Goal: Answer question/provide support: Answer question/provide support

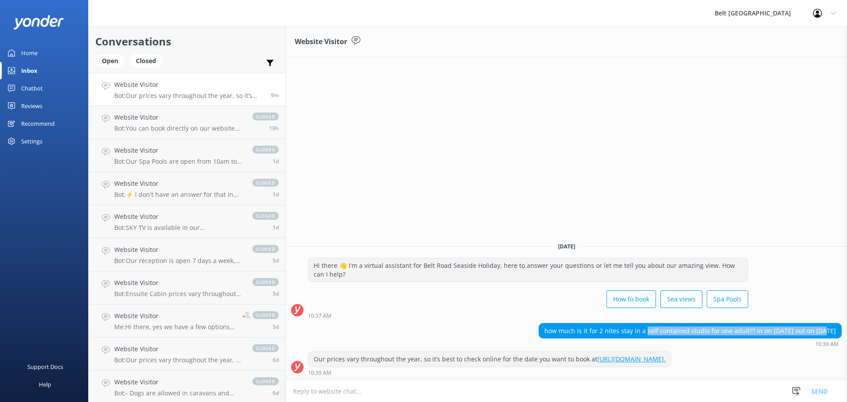
drag, startPoint x: 621, startPoint y: 332, endPoint x: 793, endPoint y: 327, distance: 171.6
click at [793, 327] on div "how much is it for 2 nites stay in a self contained studio for one adult?? in o…" at bounding box center [690, 330] width 302 height 15
click at [476, 382] on textarea at bounding box center [566, 391] width 561 height 22
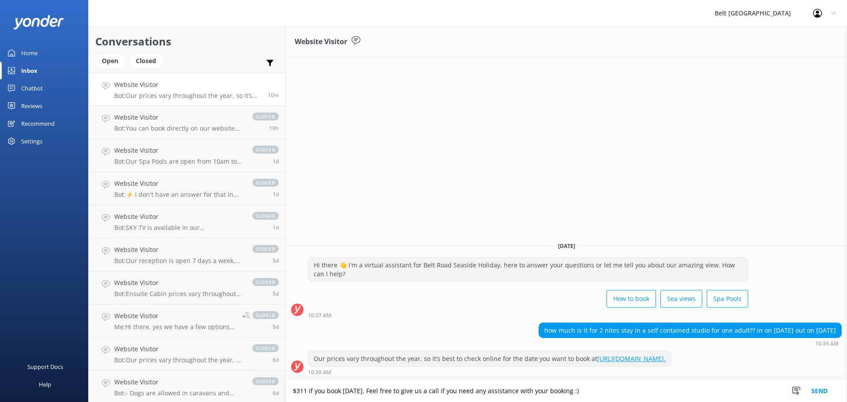
type textarea "$311 if you book [DATE]. Feel free to give us a call if you need any assistance…"
click at [823, 385] on button "Send" at bounding box center [819, 391] width 33 height 22
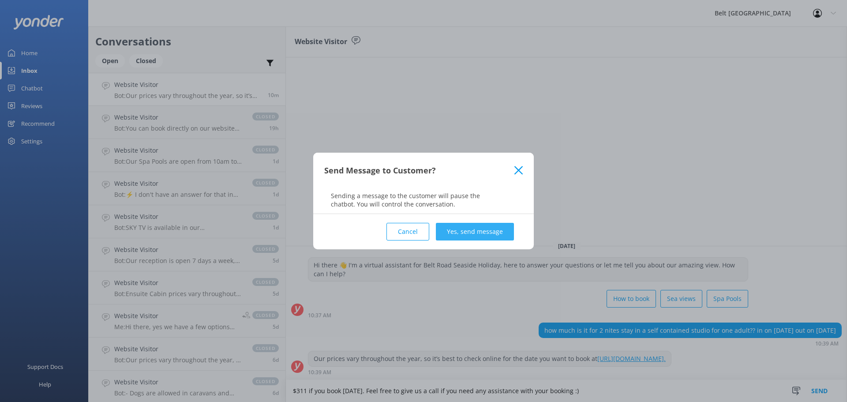
click at [481, 232] on button "Yes, send message" at bounding box center [475, 232] width 78 height 18
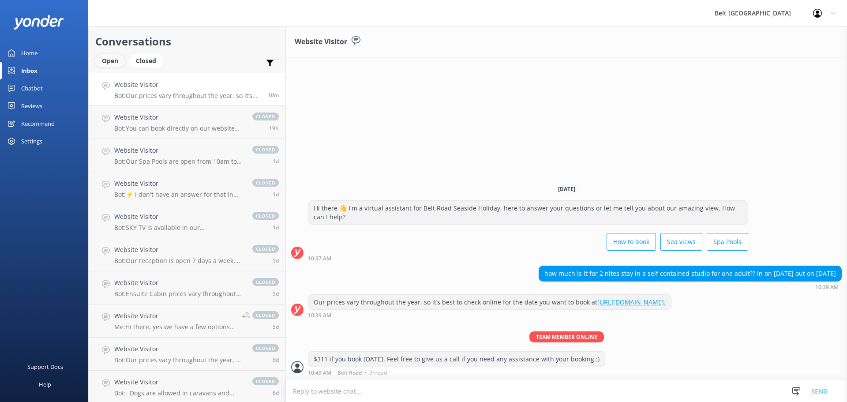
click at [116, 60] on div "Open" at bounding box center [110, 60] width 30 height 13
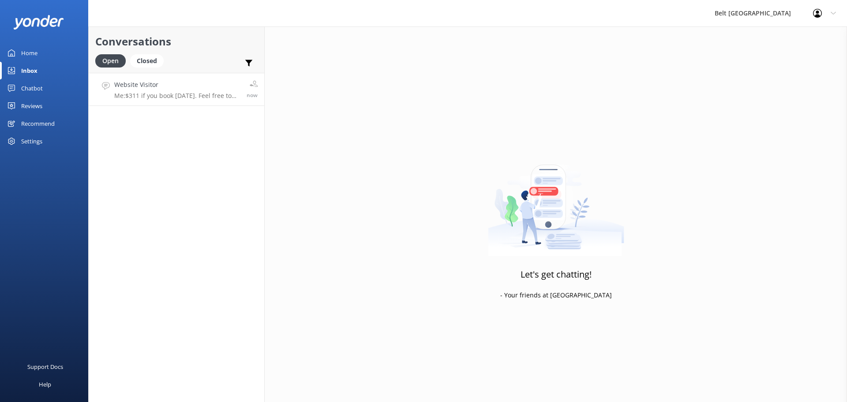
click at [176, 80] on h4 "Website Visitor" at bounding box center [177, 85] width 126 height 10
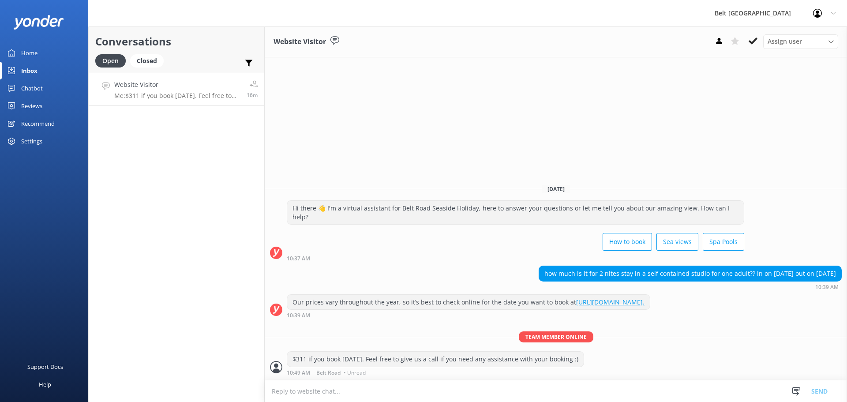
click at [142, 97] on p "Me: $311 if you book [DATE]. Feel free to give us a call if you need any assist…" at bounding box center [177, 96] width 126 height 8
click at [185, 86] on h4 "Website Visitor" at bounding box center [178, 85] width 129 height 10
click at [751, 42] on use at bounding box center [752, 40] width 9 height 7
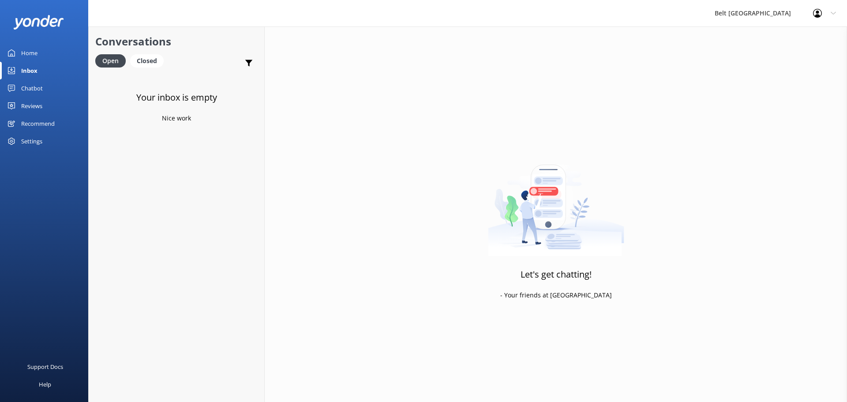
click at [26, 52] on div "Home" at bounding box center [29, 53] width 16 height 18
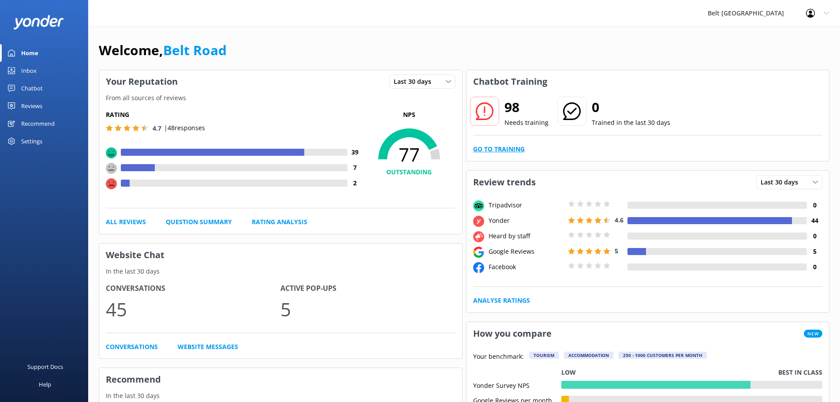
click at [502, 148] on link "Go to Training" at bounding box center [499, 149] width 52 height 10
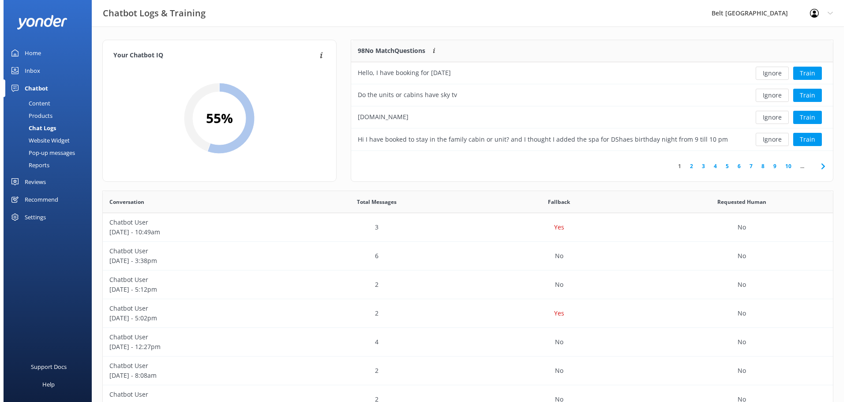
scroll to position [7, 7]
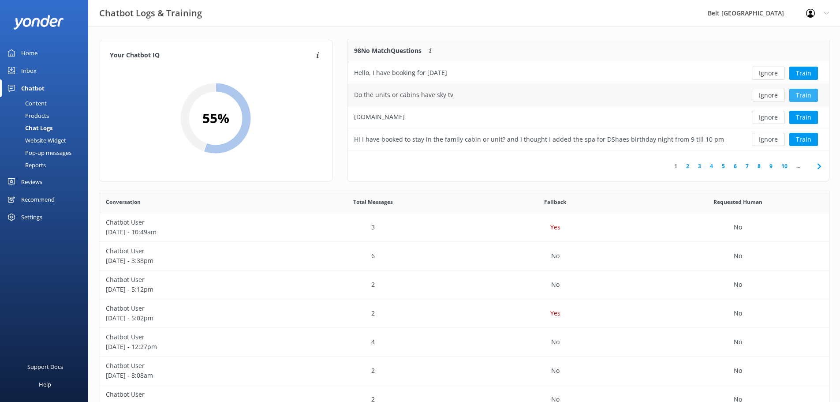
click at [799, 98] on button "Train" at bounding box center [803, 95] width 29 height 13
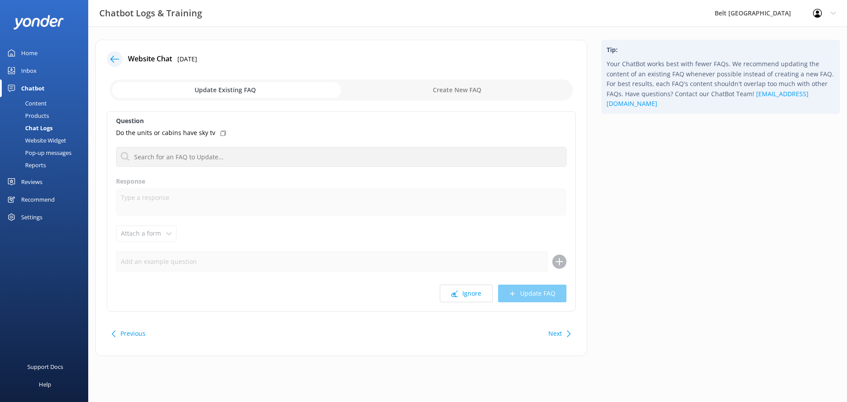
click at [455, 93] on input "checkbox" at bounding box center [340, 89] width 463 height 21
checkbox input "true"
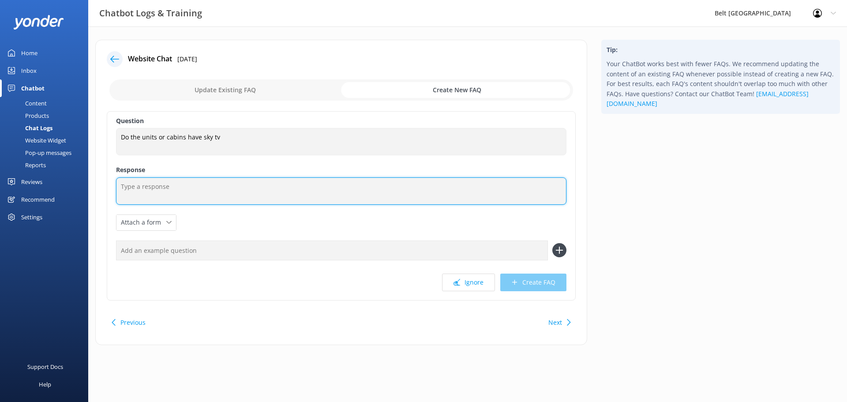
click at [151, 189] on textarea at bounding box center [341, 190] width 450 height 27
click at [146, 191] on textarea at bounding box center [341, 190] width 450 height 27
drag, startPoint x: 185, startPoint y: 187, endPoint x: 133, endPoint y: 193, distance: 52.5
click at [133, 193] on textarea "Yes, most our cabins" at bounding box center [341, 190] width 450 height 27
click at [245, 188] on textarea "Yes, all of our cabins with a TV are running sky TV" at bounding box center [341, 190] width 450 height 27
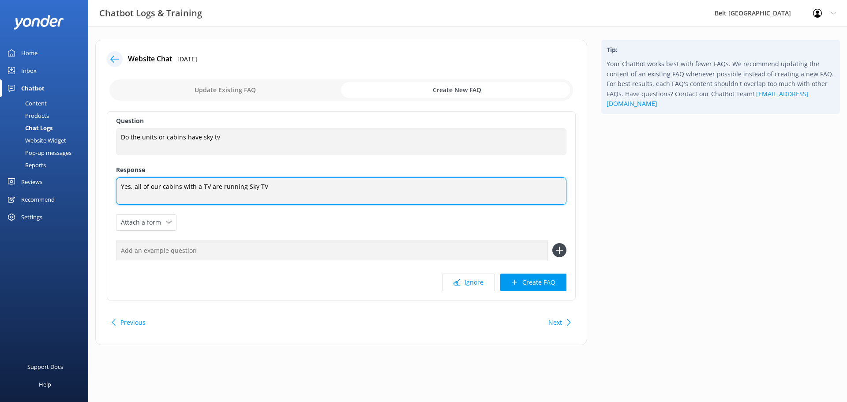
click at [299, 185] on textarea "Yes, all of our cabins with a TV are running Sky TV" at bounding box center [341, 190] width 450 height 27
drag, startPoint x: 137, startPoint y: 185, endPoint x: 112, endPoint y: 185, distance: 25.6
click at [113, 185] on div "Question Do the units or cabins have sky tv Do the units or cabins have sky tv …" at bounding box center [341, 205] width 469 height 189
type textarea "All of our cabins with a TV are running Sky TV. The only cabins that don't have…"
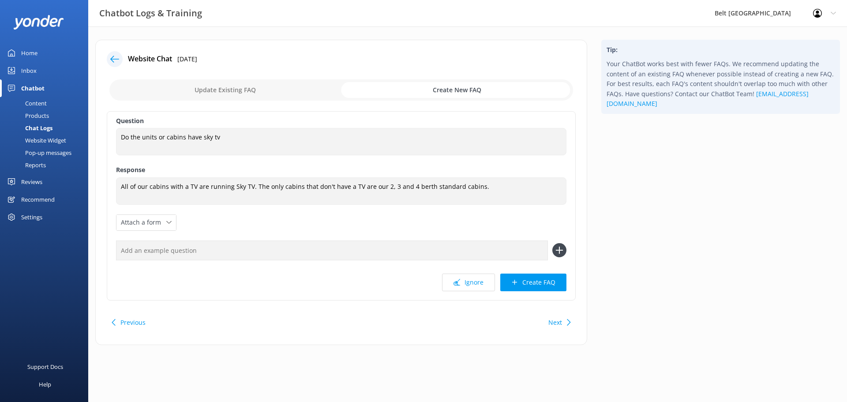
click at [188, 252] on input "text" at bounding box center [332, 250] width 432 height 20
click at [535, 286] on button "Create FAQ" at bounding box center [533, 282] width 66 height 18
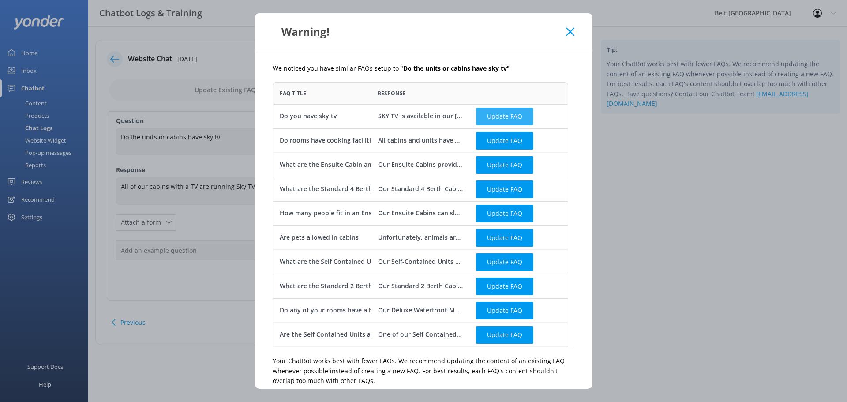
click at [493, 116] on button "Update FAQ" at bounding box center [504, 117] width 57 height 18
checkbox input "false"
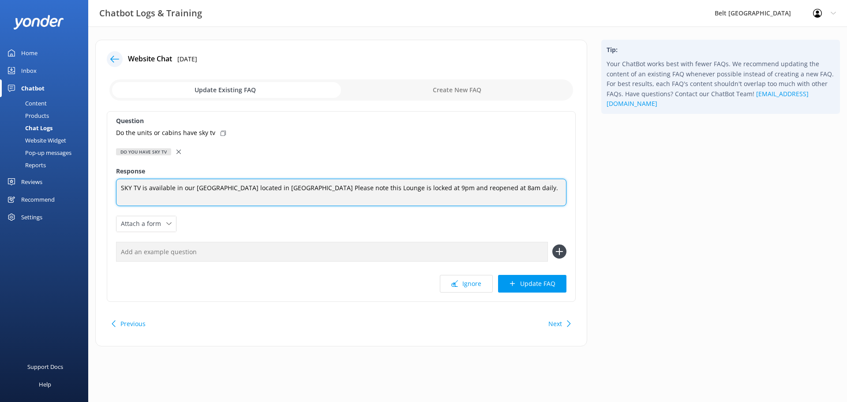
click at [187, 194] on textarea "SKY TV is available in our [GEOGRAPHIC_DATA] located in [GEOGRAPHIC_DATA] Pleas…" at bounding box center [341, 192] width 450 height 27
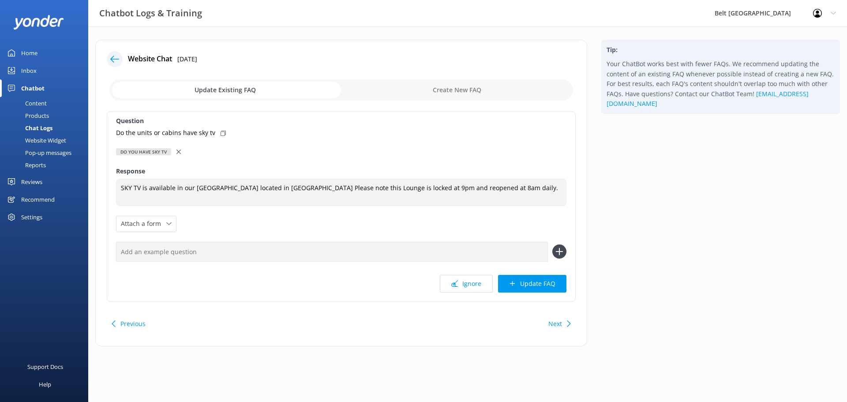
click at [159, 151] on div "Do you have sky tv" at bounding box center [143, 151] width 55 height 7
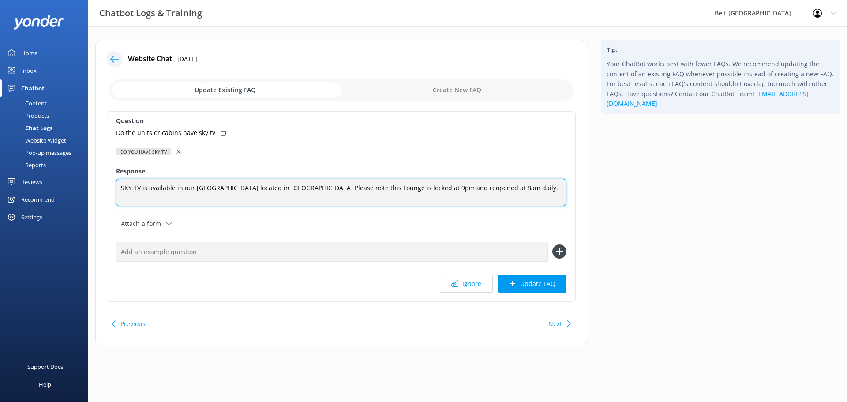
click at [120, 187] on textarea "SKY TV is available in our [GEOGRAPHIC_DATA] located in [GEOGRAPHIC_DATA] Pleas…" at bounding box center [341, 192] width 450 height 27
type textarea "SKY TV is available in our [GEOGRAPHIC_DATA] located in [GEOGRAPHIC_DATA] Pleas…"
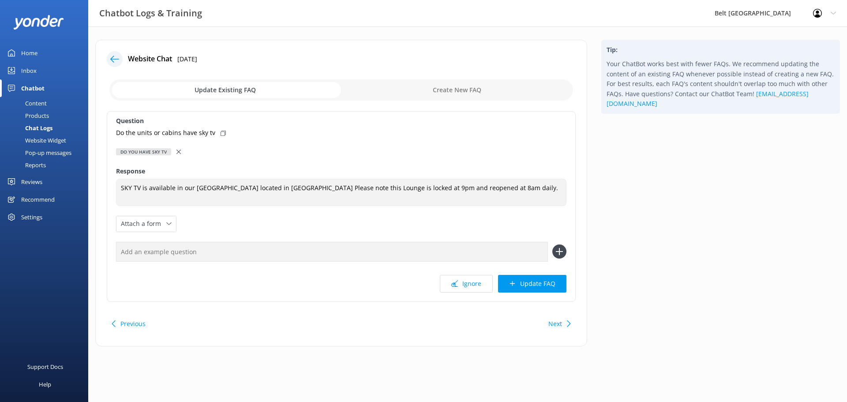
click at [116, 62] on icon at bounding box center [114, 59] width 9 height 9
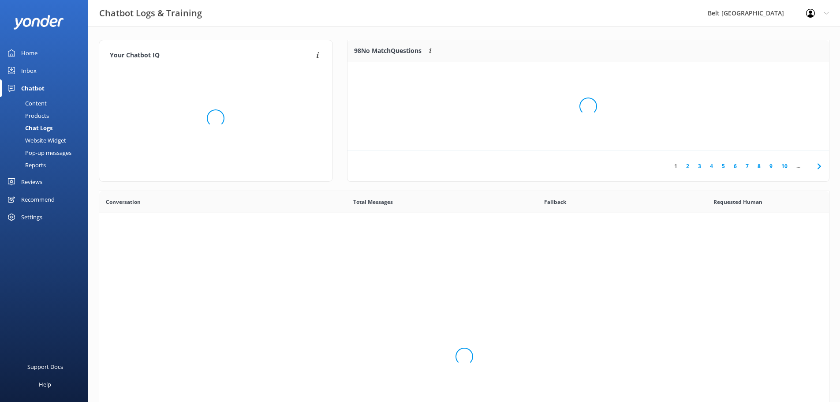
scroll to position [302, 723]
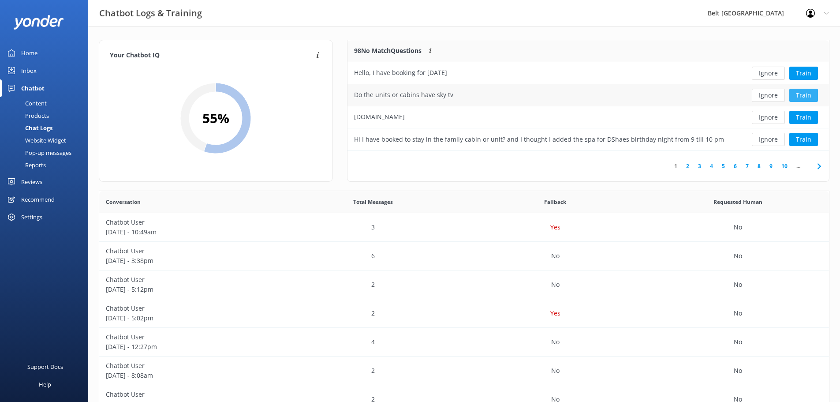
click at [802, 94] on button "Train" at bounding box center [803, 95] width 29 height 13
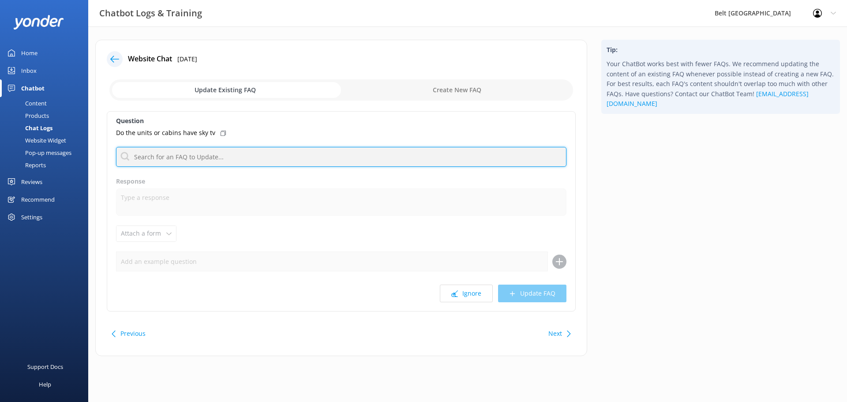
click at [176, 159] on input "text" at bounding box center [341, 157] width 450 height 20
type input "s"
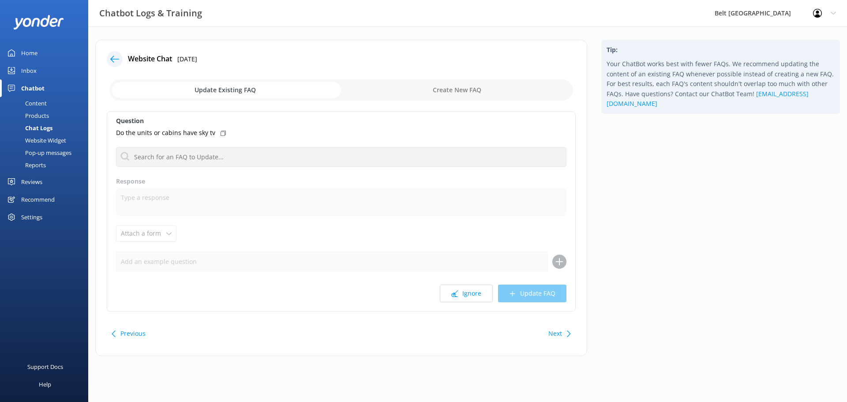
click at [220, 134] on icon at bounding box center [222, 133] width 5 height 5
click at [442, 90] on input "checkbox" at bounding box center [340, 89] width 463 height 21
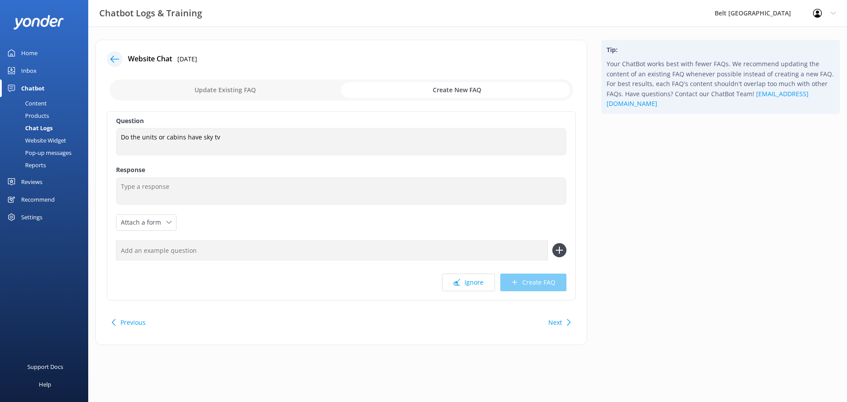
click at [263, 89] on input "checkbox" at bounding box center [340, 89] width 463 height 21
checkbox input "false"
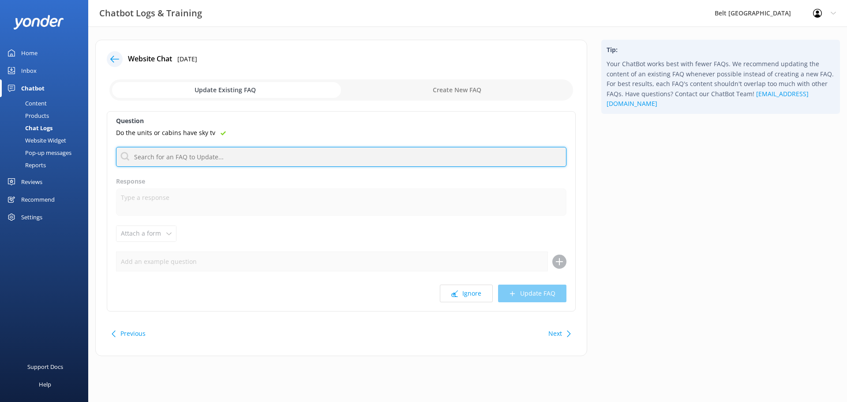
click at [146, 158] on input "text" at bounding box center [341, 157] width 450 height 20
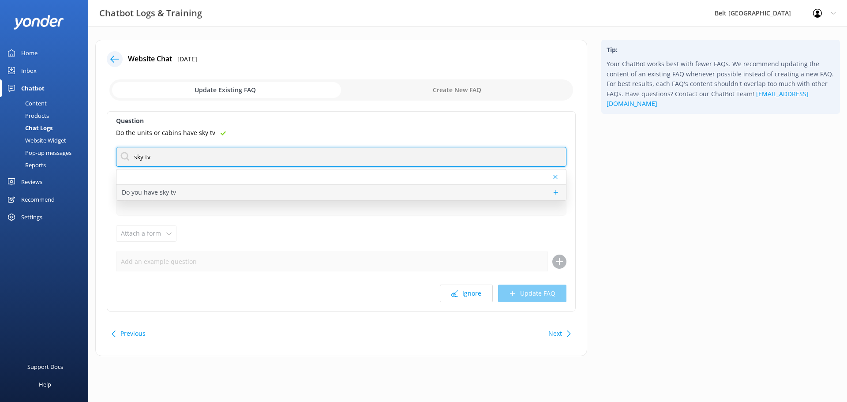
type input "sky tv"
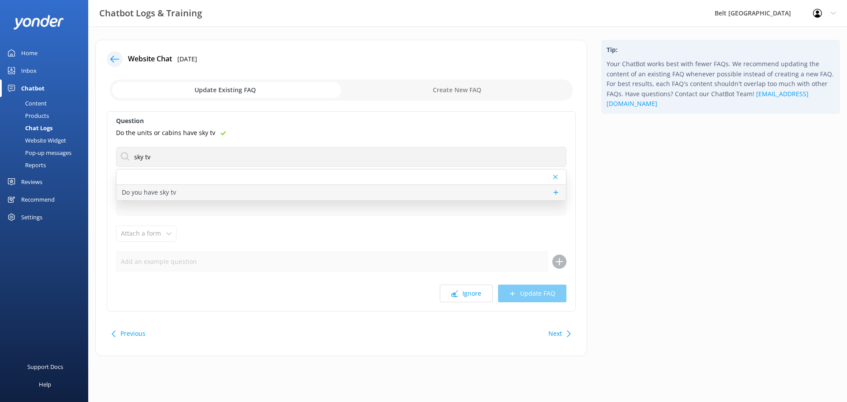
click at [149, 196] on p "Do you have sky tv" at bounding box center [149, 192] width 54 height 10
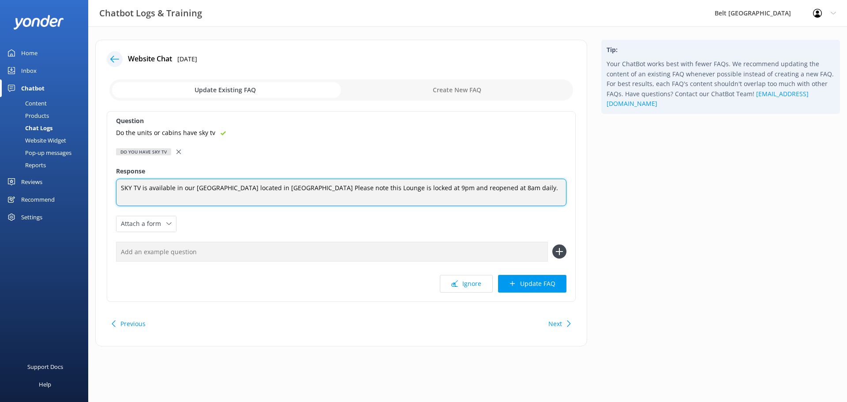
click at [121, 189] on textarea "SKY TV is available in our [GEOGRAPHIC_DATA] located in [GEOGRAPHIC_DATA] Pleas…" at bounding box center [341, 192] width 450 height 27
click at [169, 186] on textarea "SKY TV is available in our [GEOGRAPHIC_DATA] located in [GEOGRAPHIC_DATA] Pleas…" at bounding box center [341, 192] width 450 height 27
click at [172, 187] on textarea "SKY TV is available in our [GEOGRAPHIC_DATA] located in [GEOGRAPHIC_DATA] Pleas…" at bounding box center [341, 192] width 450 height 27
drag, startPoint x: 172, startPoint y: 187, endPoint x: 118, endPoint y: 187, distance: 54.2
click at [118, 187] on textarea "SKY TV is available in our [GEOGRAPHIC_DATA] located in [GEOGRAPHIC_DATA] Pleas…" at bounding box center [341, 192] width 450 height 27
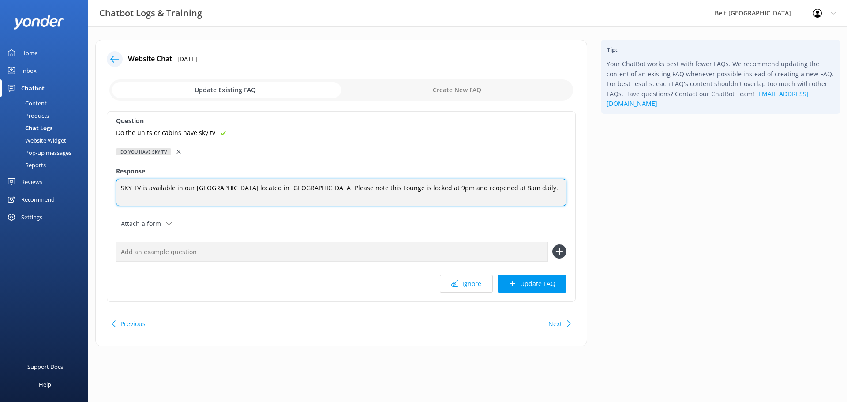
click at [121, 187] on textarea "SKY TV is available in our [GEOGRAPHIC_DATA] located in [GEOGRAPHIC_DATA] Pleas…" at bounding box center [341, 192] width 450 height 27
paste textarea "SKY TV is available"
click at [444, 189] on textarea "SKY TV is available in our cabins. The only cabins without a TV are our 2, 3 an…" at bounding box center [341, 193] width 450 height 28
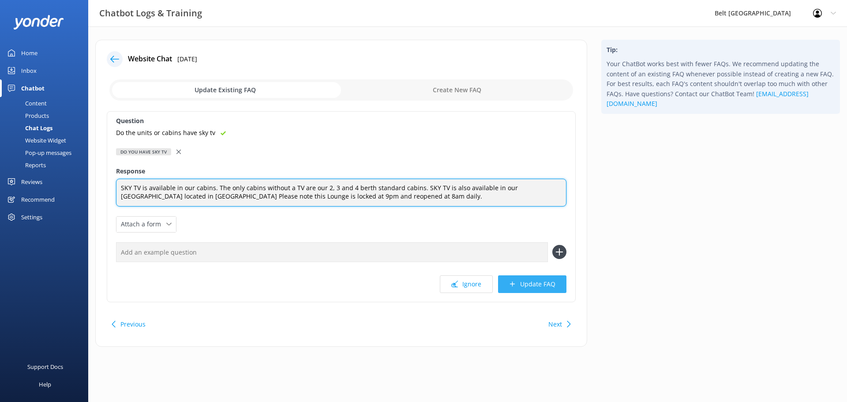
type textarea "SKY TV is available in our cabins. The only cabins without a TV are our 2, 3 an…"
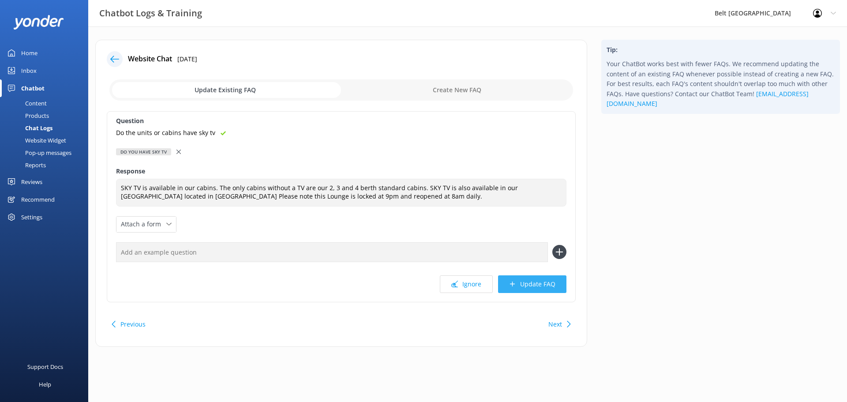
click at [534, 283] on button "Update FAQ" at bounding box center [532, 284] width 68 height 18
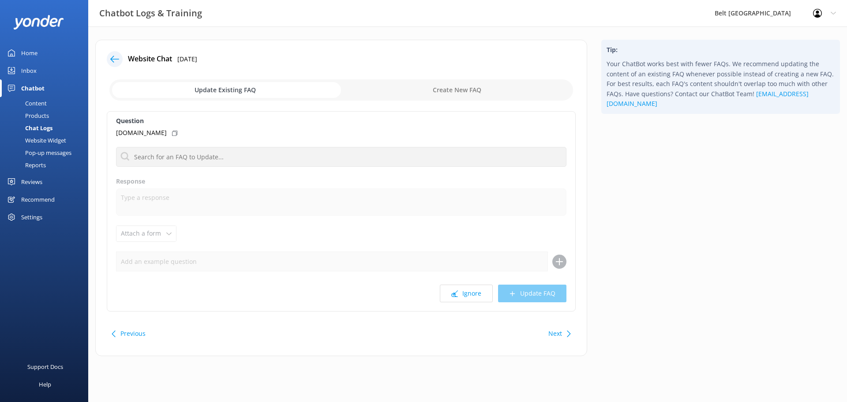
click at [36, 88] on div "Chatbot" at bounding box center [32, 88] width 23 height 18
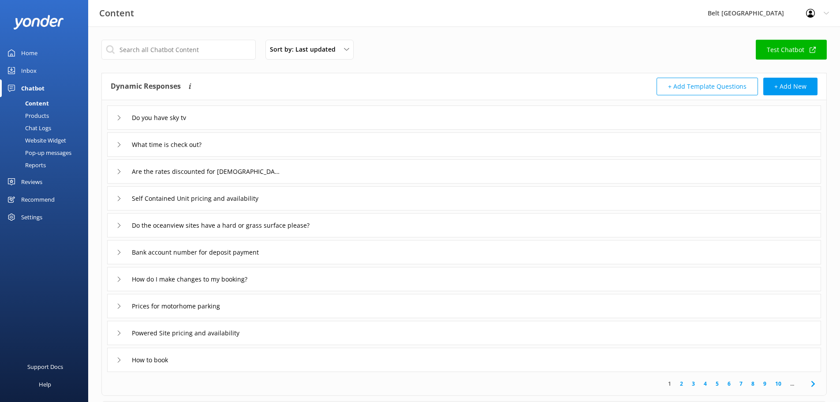
click at [118, 146] on icon at bounding box center [118, 144] width 5 height 5
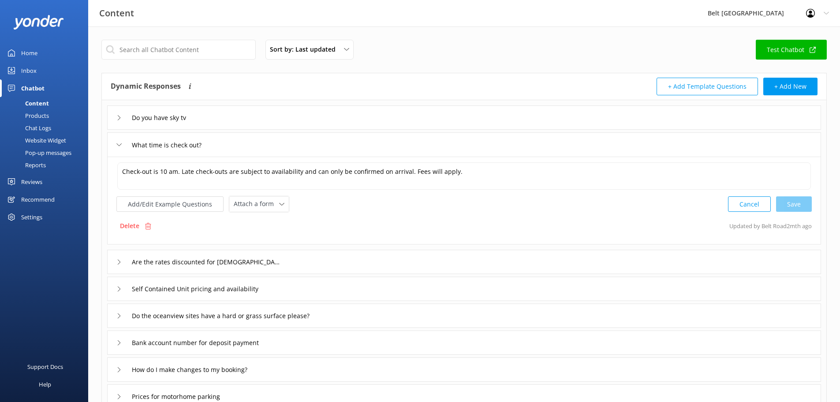
click at [118, 146] on icon at bounding box center [118, 144] width 5 height 5
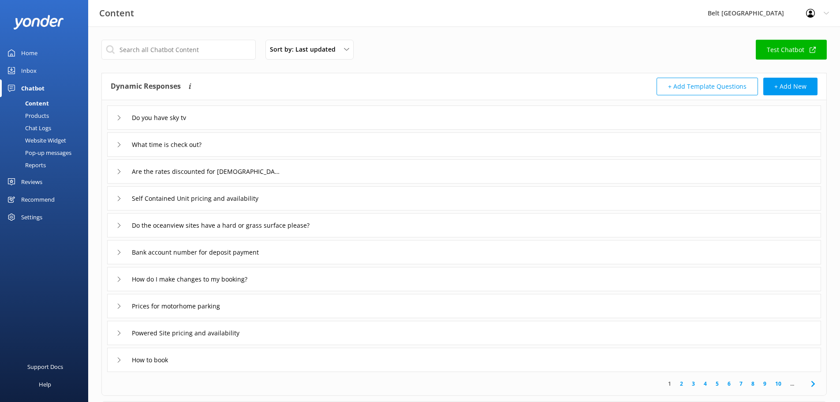
click at [119, 118] on use at bounding box center [119, 117] width 3 height 5
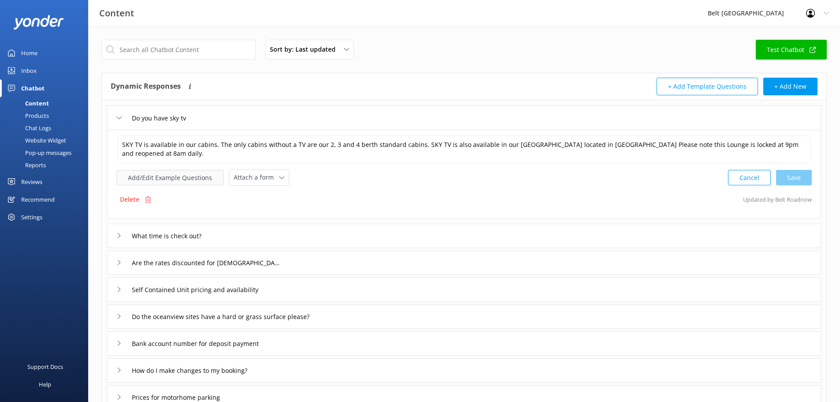
click at [164, 178] on button "Add/Edit Example Questions" at bounding box center [169, 177] width 107 height 15
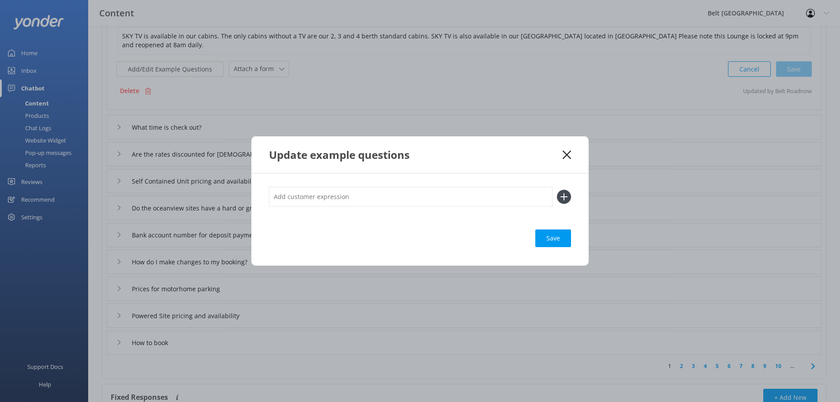
scroll to position [44, 0]
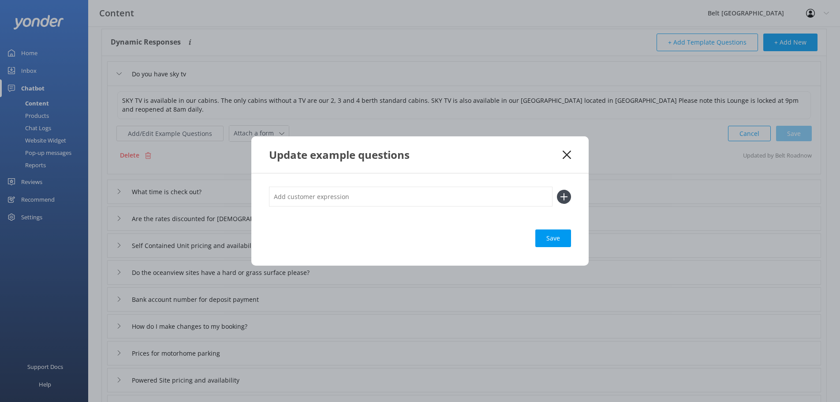
click at [566, 156] on use at bounding box center [567, 154] width 8 height 8
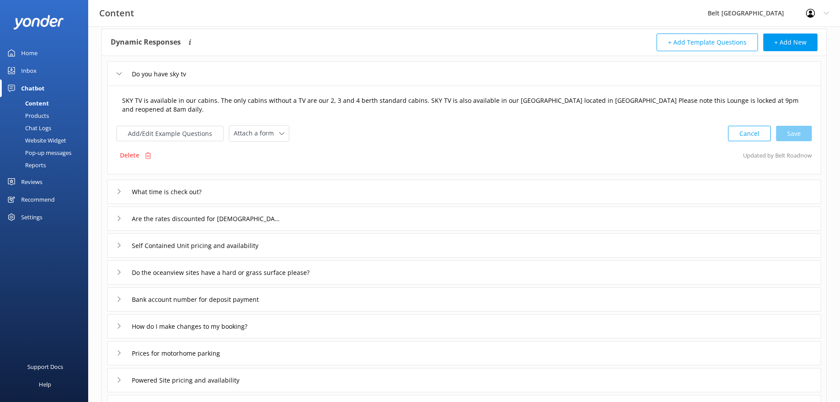
click at [724, 102] on textarea "SKY TV is available in our cabins. The only cabins without a TV are our 2, 3 an…" at bounding box center [464, 105] width 694 height 28
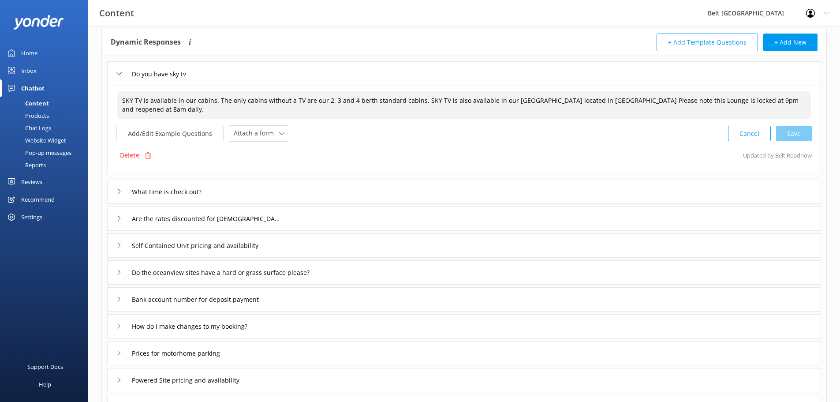
click at [504, 101] on textarea "SKY TV is available in our cabins. The only cabins without a TV are our 2, 3 an…" at bounding box center [464, 105] width 694 height 28
click at [542, 99] on textarea "SKY TV is available in our cabins. The only cabins without a TV are our 2, 3 an…" at bounding box center [464, 105] width 694 height 28
click at [799, 135] on div "Cancel Save" at bounding box center [770, 133] width 84 height 16
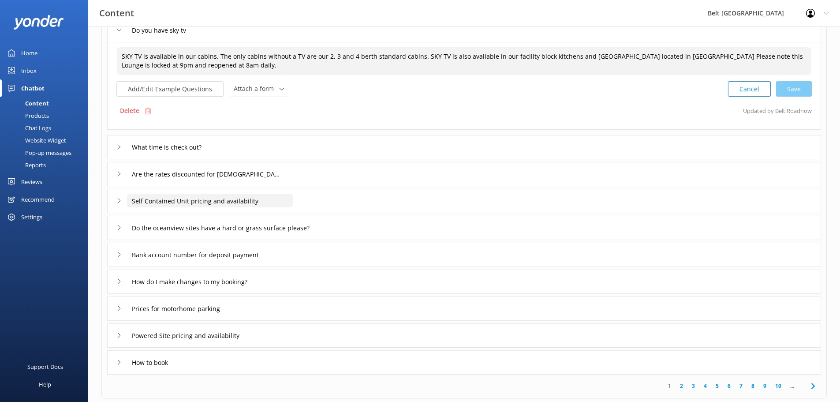
scroll to position [88, 0]
type textarea "SKY TV is available in our cabins. The only cabins without a TV are our 2, 3 an…"
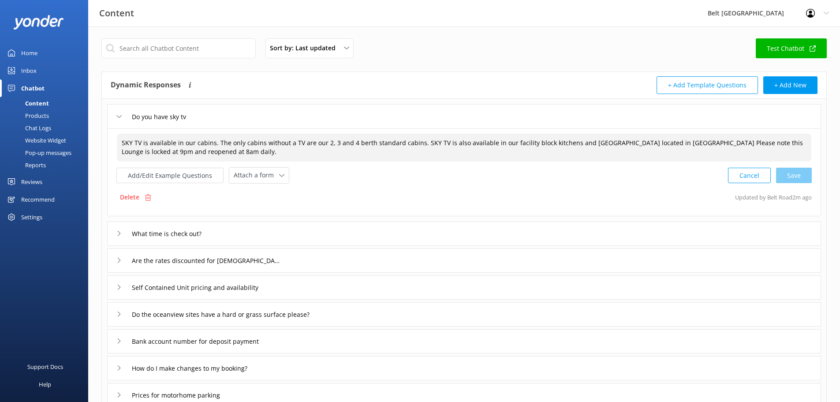
scroll to position [0, 0]
click at [32, 69] on div "Inbox" at bounding box center [28, 71] width 15 height 18
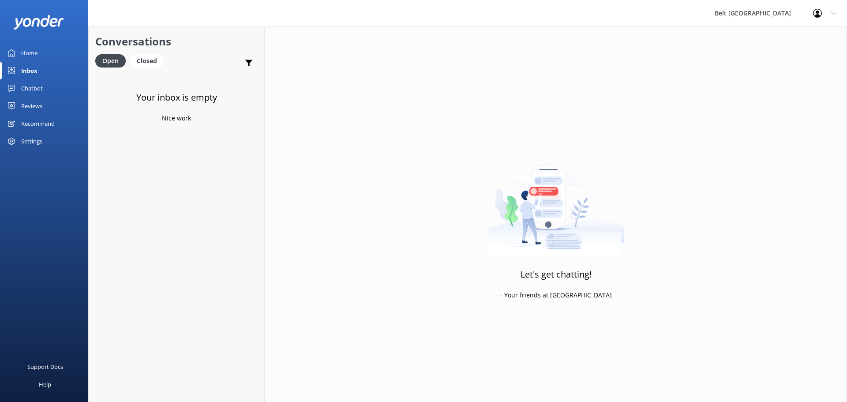
click at [37, 51] on div "Home" at bounding box center [29, 53] width 16 height 18
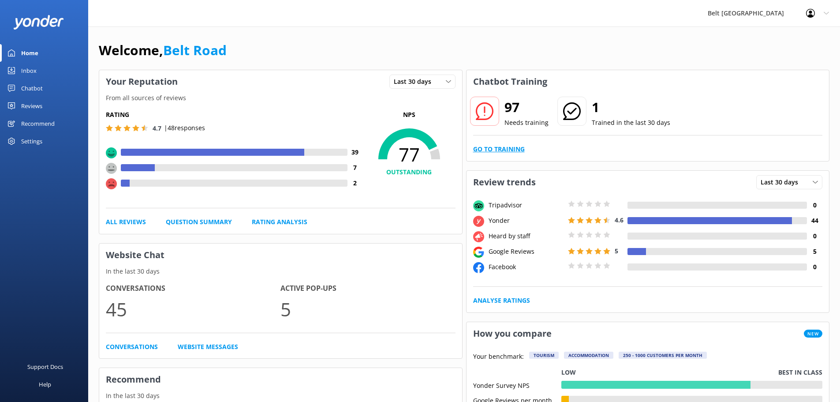
click at [484, 148] on link "Go to Training" at bounding box center [499, 149] width 52 height 10
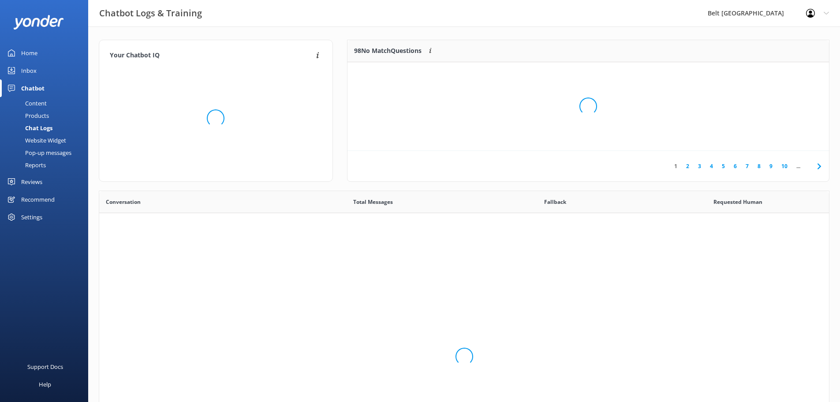
scroll to position [302, 723]
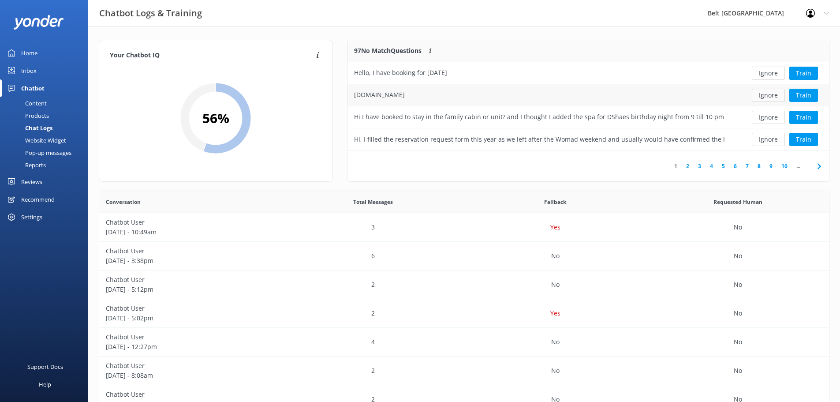
click at [774, 94] on button "Ignore" at bounding box center [768, 95] width 33 height 13
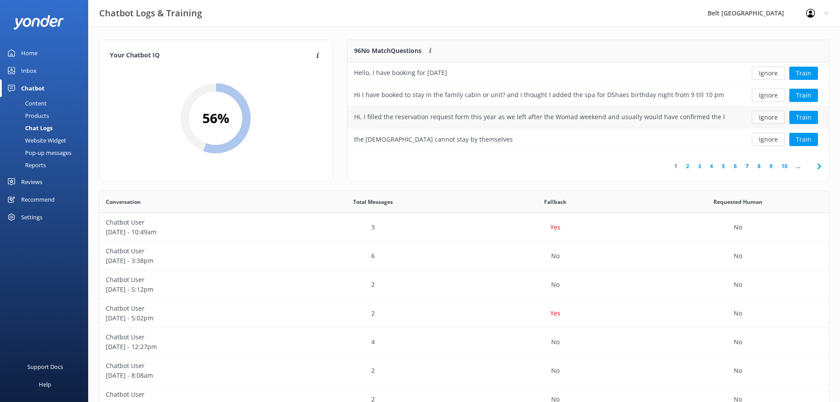
click at [764, 119] on button "Ignore" at bounding box center [768, 117] width 33 height 13
click at [769, 97] on button "Ignore" at bounding box center [768, 95] width 33 height 13
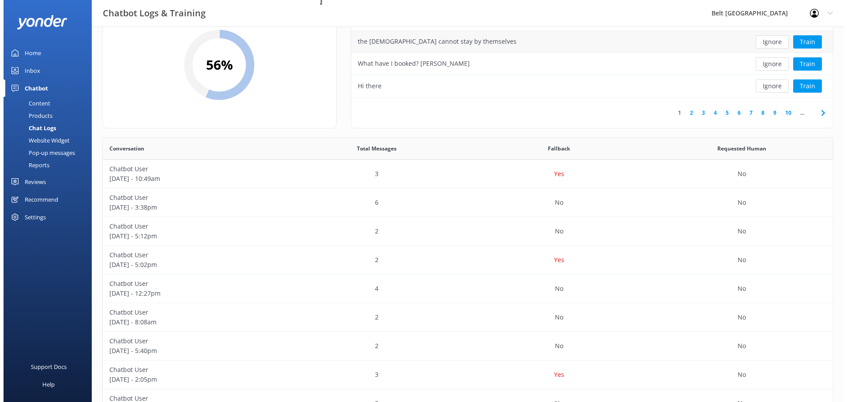
scroll to position [0, 0]
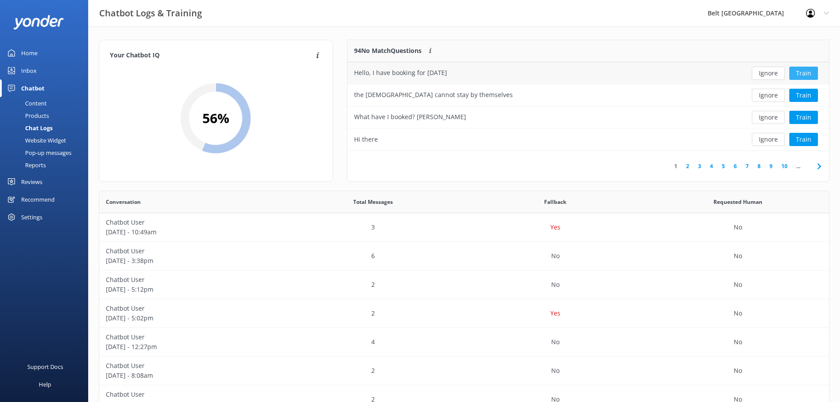
click at [803, 75] on button "Train" at bounding box center [803, 73] width 29 height 13
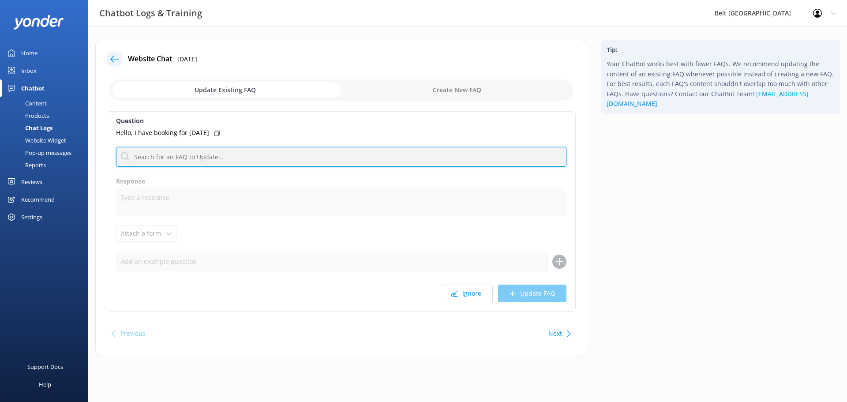
click at [195, 159] on input "text" at bounding box center [341, 157] width 450 height 20
click at [259, 159] on input "text" at bounding box center [341, 157] width 450 height 20
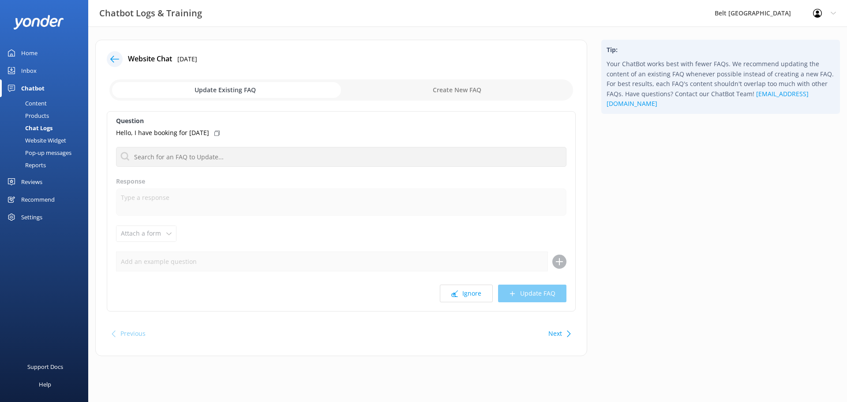
click at [447, 93] on input "checkbox" at bounding box center [340, 89] width 463 height 21
checkbox input "true"
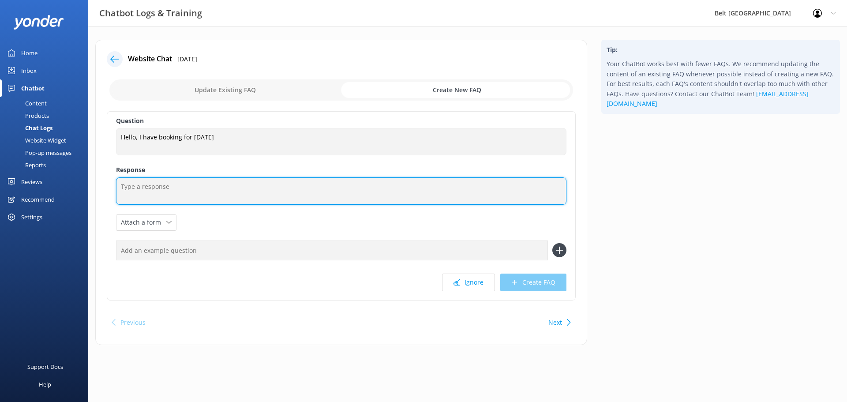
click at [153, 188] on textarea at bounding box center [341, 190] width 450 height 27
drag, startPoint x: 327, startPoint y: 187, endPoint x: 231, endPoint y: 192, distance: 95.8
click at [231, 192] on textarea "For questions about existing bookings get in touch with our team" at bounding box center [341, 190] width 450 height 27
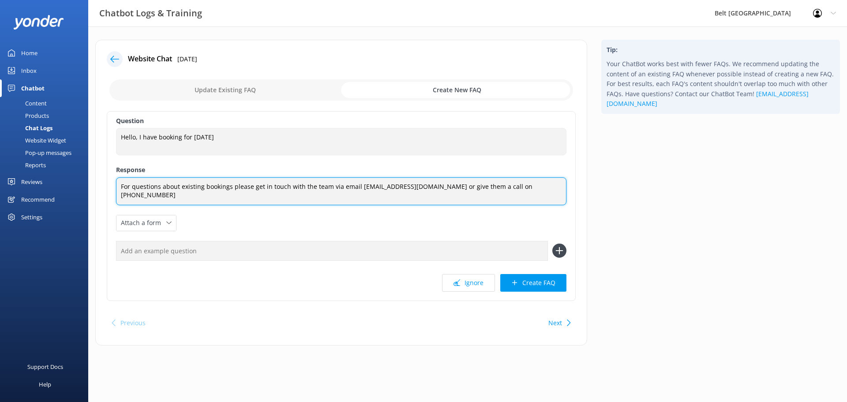
click at [505, 186] on textarea "For questions about existing bookings please get in touch with the team via ema…" at bounding box center [341, 191] width 450 height 28
type textarea "For questions about existing bookings please get in touch with the team via ema…"
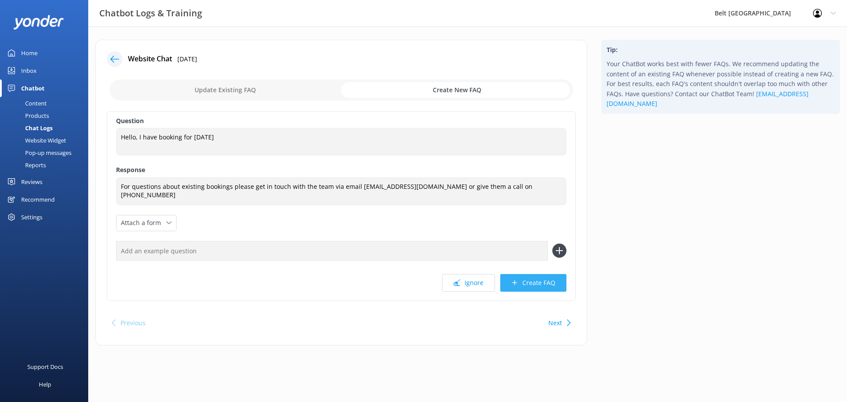
click at [536, 284] on button "Create FAQ" at bounding box center [533, 283] width 66 height 18
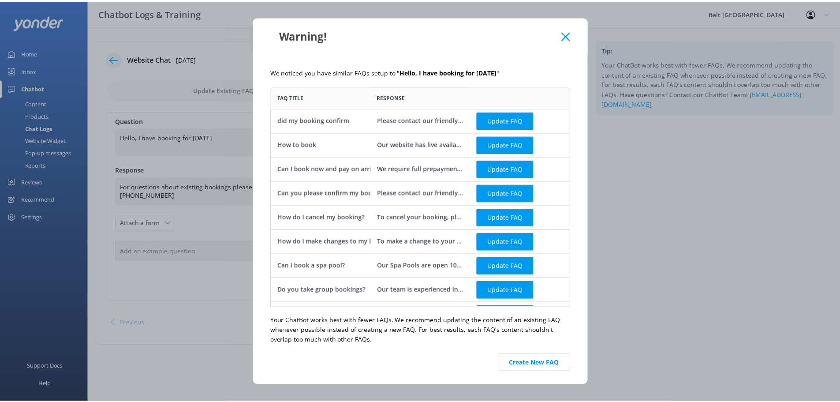
scroll to position [20, 0]
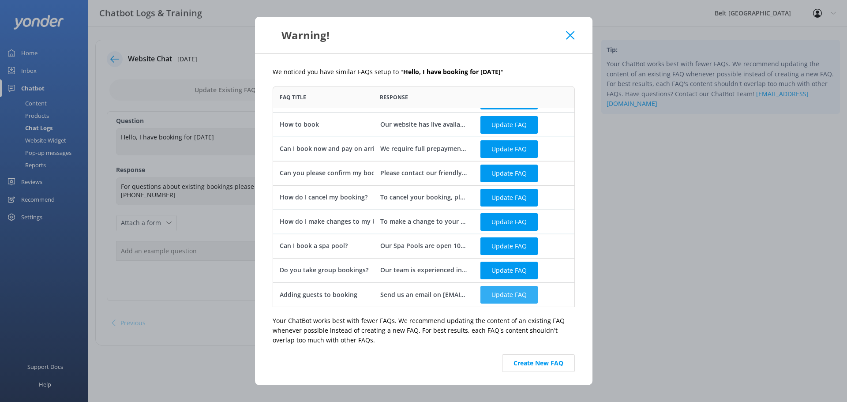
click at [512, 297] on button "Update FAQ" at bounding box center [508, 295] width 57 height 18
checkbox input "false"
type textarea "Send us an email on [EMAIL_ADDRESS][DOMAIN_NAME] to make any changes to your bo…"
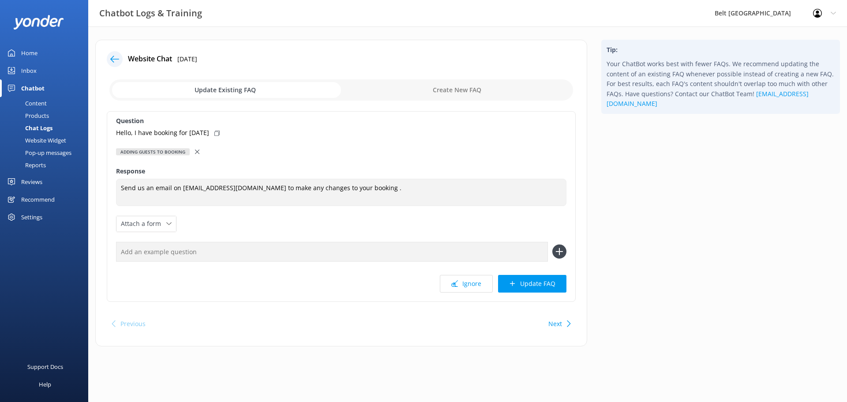
click at [111, 59] on use at bounding box center [114, 59] width 9 height 7
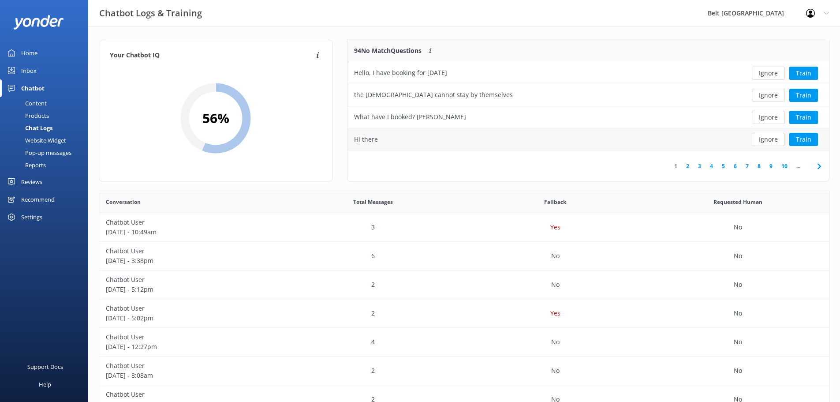
click at [776, 141] on button "Ignore" at bounding box center [768, 139] width 33 height 13
click at [812, 138] on button "Train" at bounding box center [803, 139] width 29 height 13
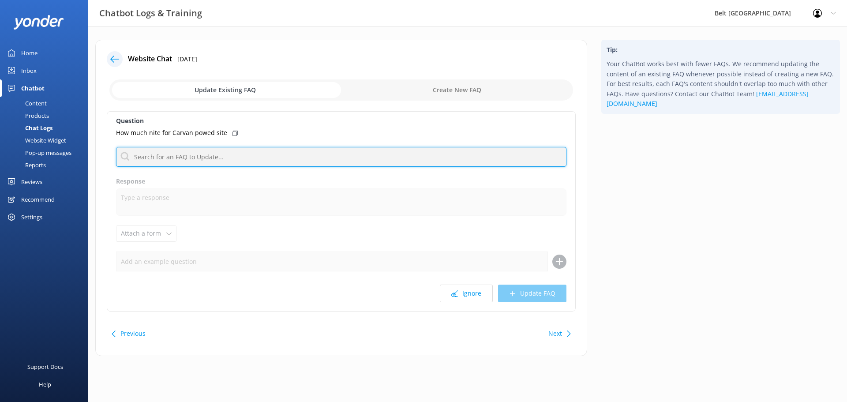
click at [155, 159] on input "text" at bounding box center [341, 157] width 450 height 20
click at [198, 161] on input "text" at bounding box center [341, 157] width 450 height 20
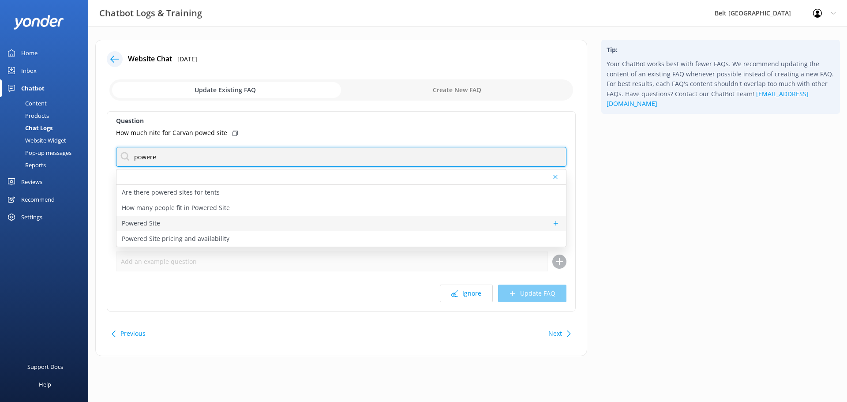
type input "powere"
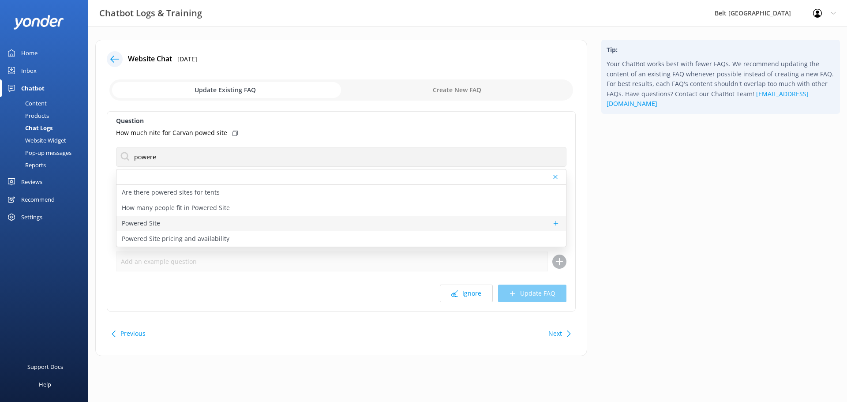
click at [162, 222] on div "Powered Site" at bounding box center [340, 223] width 449 height 15
type textarea "Our powered sites are able to accommodate caravans, campervans and motorhomes u…"
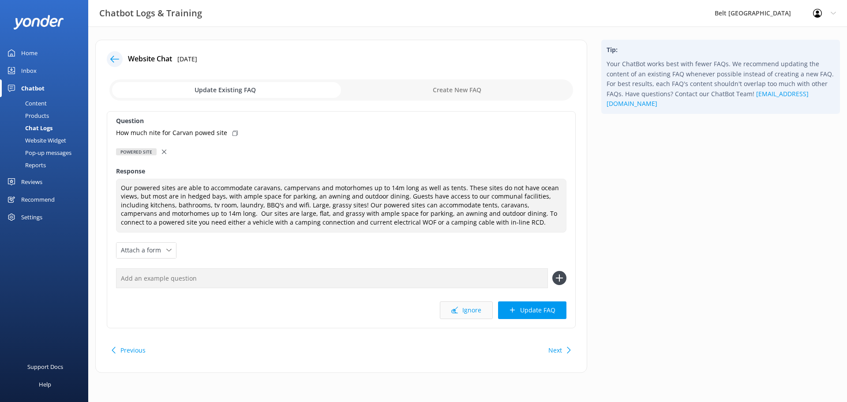
click at [467, 312] on button "Ignore" at bounding box center [466, 310] width 53 height 18
